Goal: Task Accomplishment & Management: Manage account settings

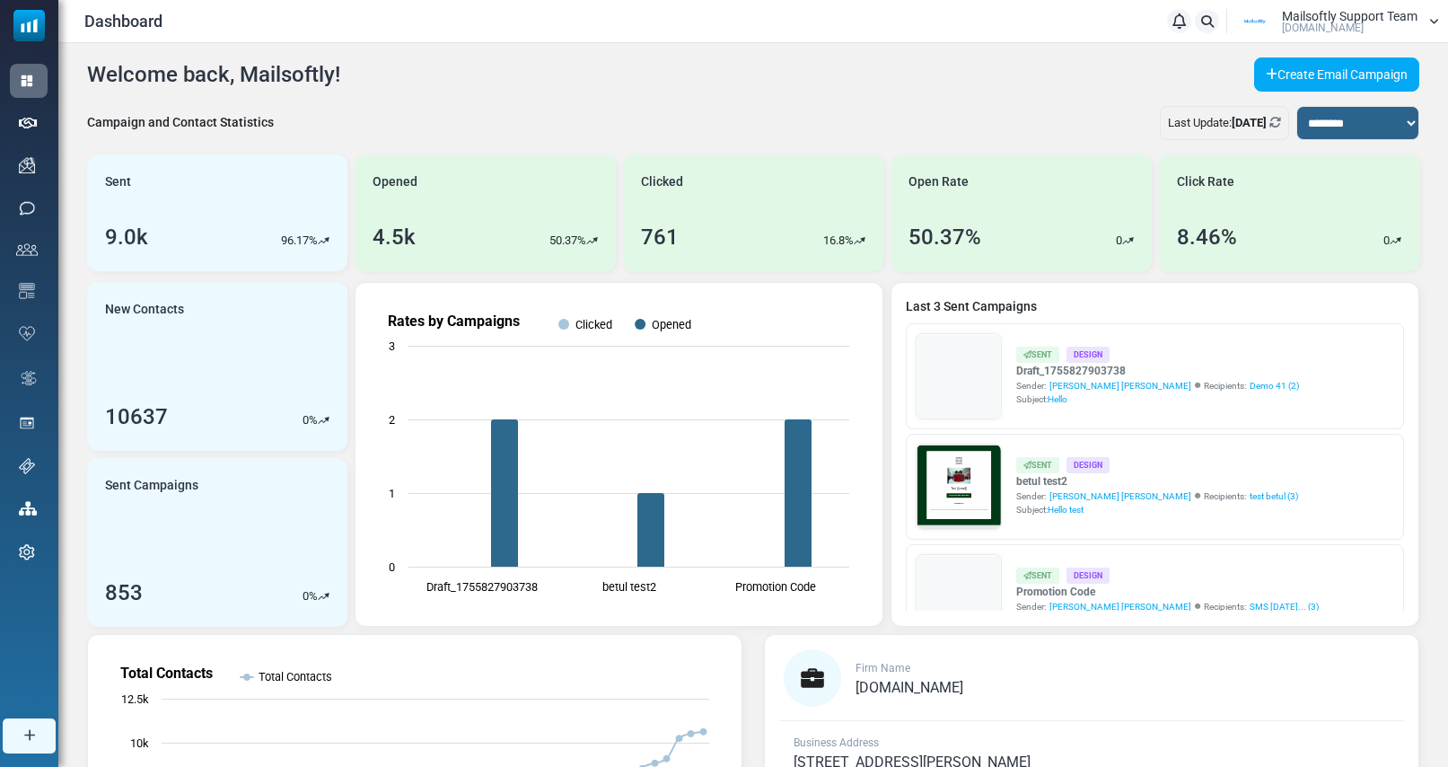
click at [1315, 10] on span "Mailsoftly Support Team" at bounding box center [1350, 16] width 136 height 13
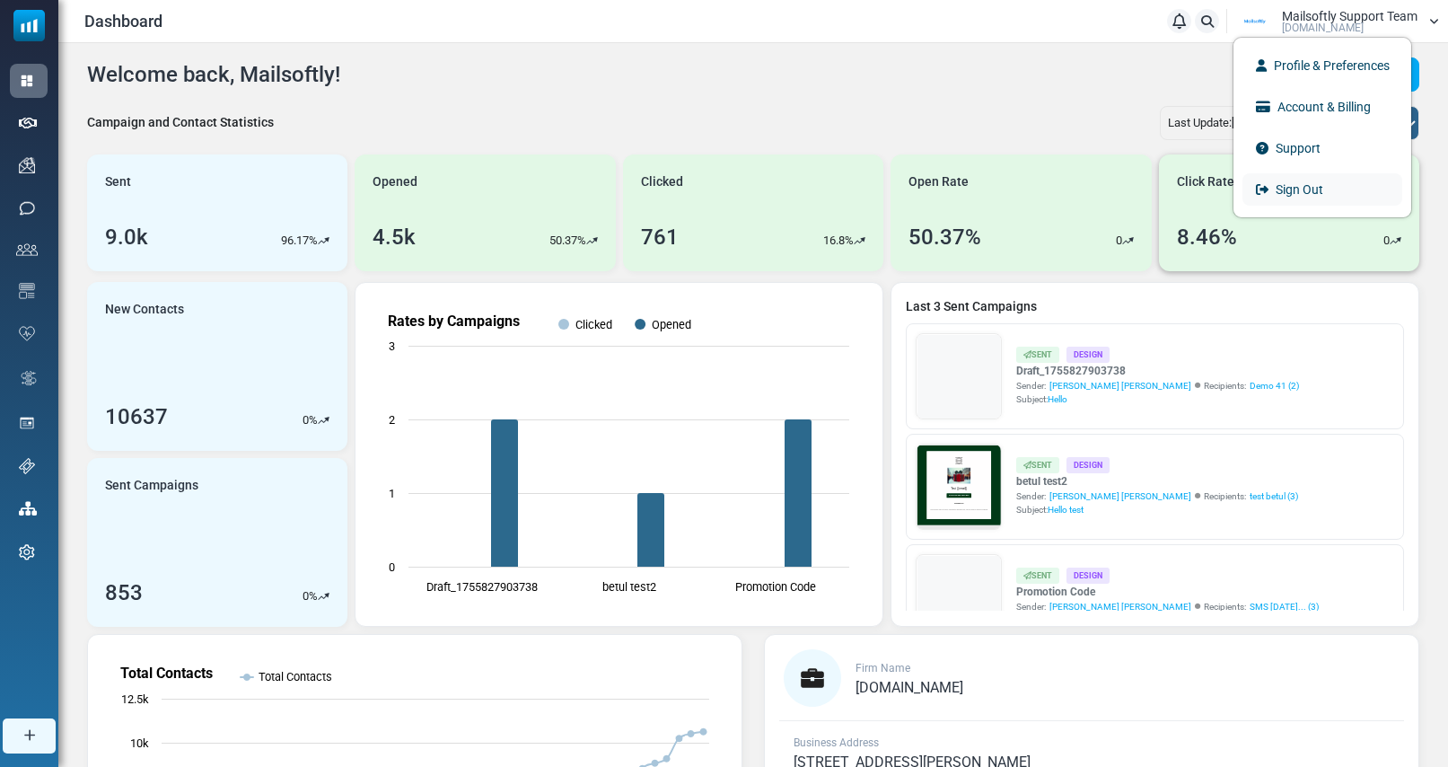
click at [1282, 196] on link "Sign Out" at bounding box center [1323, 189] width 160 height 32
